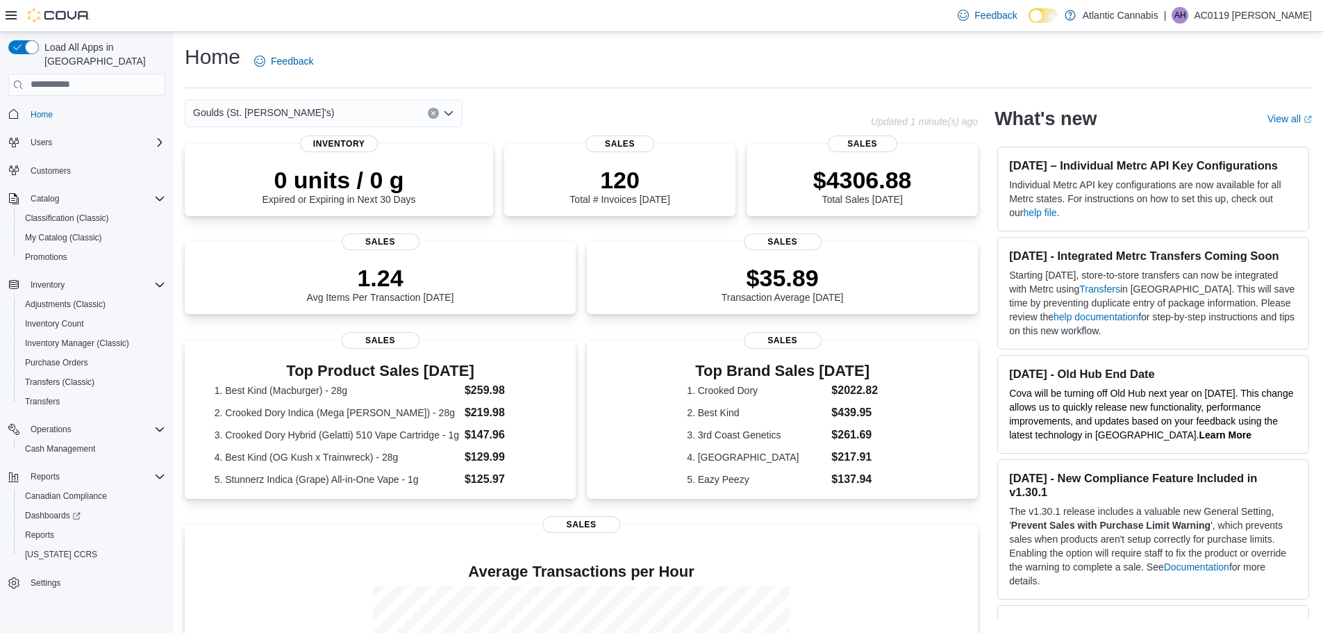
click at [447, 110] on icon "Open list of options" at bounding box center [448, 113] width 11 height 11
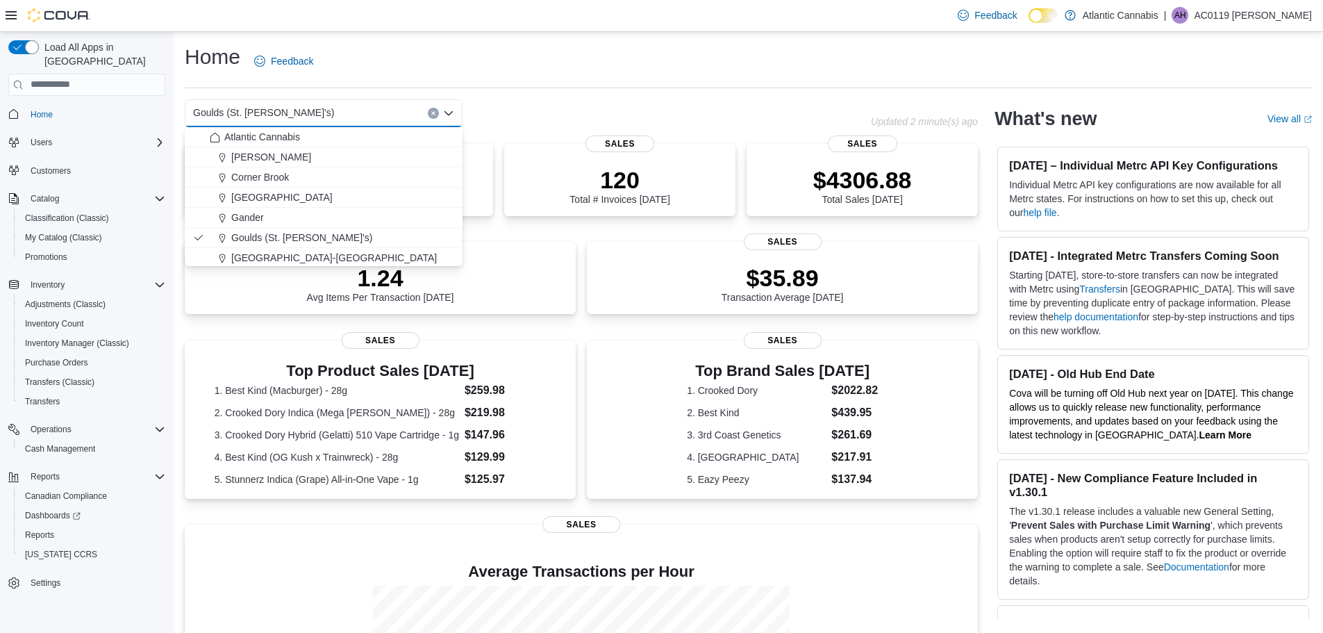
scroll to position [83, 0]
click at [354, 262] on div "[GEOGRAPHIC_DATA] ([GEOGRAPHIC_DATA][PERSON_NAME])" at bounding box center [332, 256] width 245 height 14
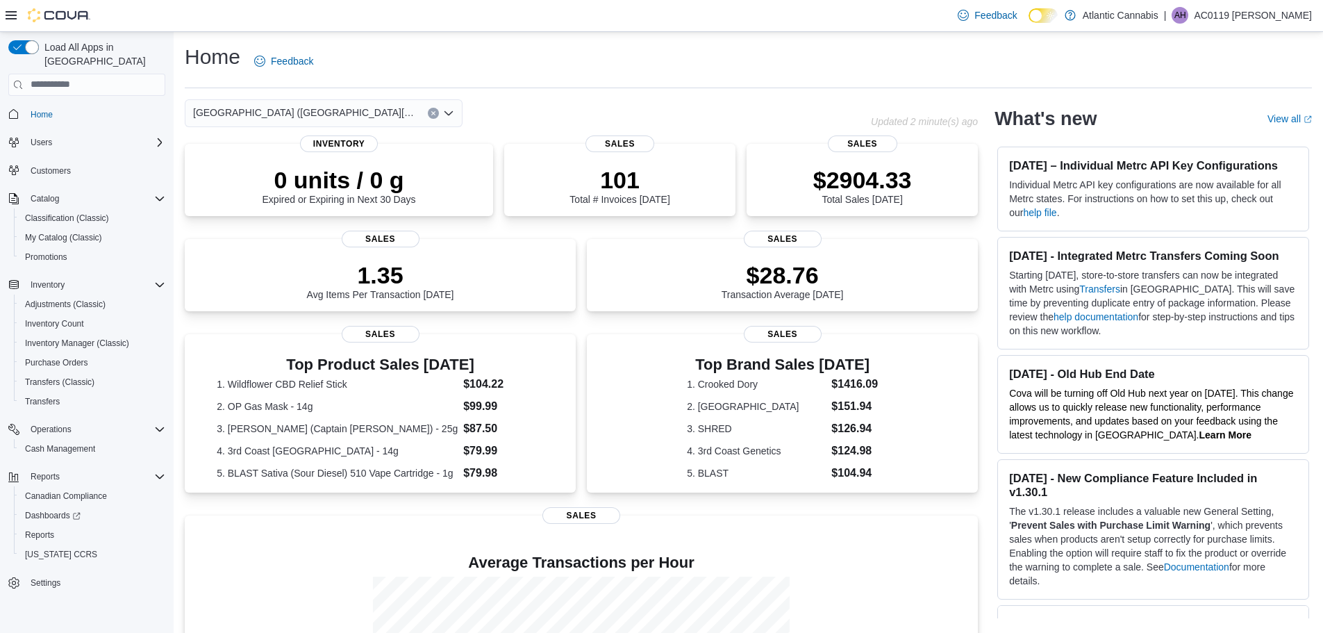
click at [447, 109] on icon "Open list of options" at bounding box center [448, 113] width 11 height 11
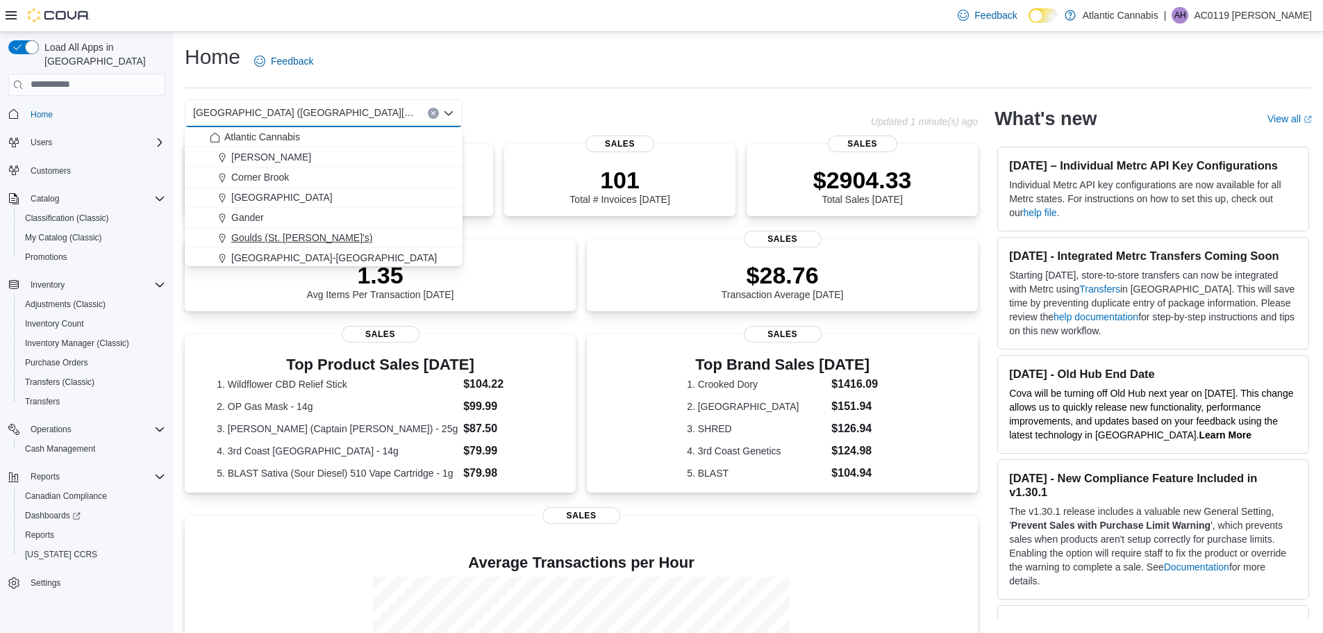
click at [294, 233] on span "Goulds (St. [PERSON_NAME]'s)" at bounding box center [301, 238] width 141 height 14
